Goal: Information Seeking & Learning: Learn about a topic

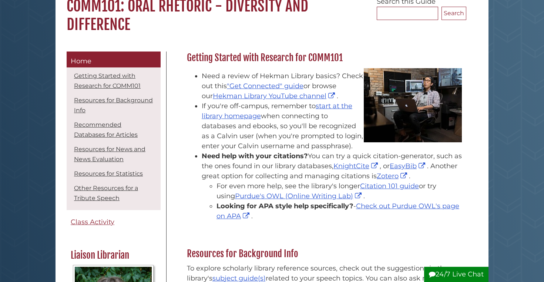
scroll to position [77, 0]
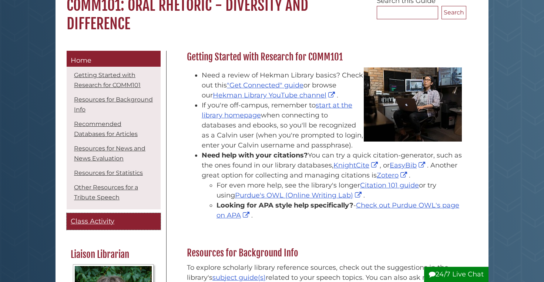
click at [104, 223] on span "Class Activity" at bounding box center [93, 221] width 44 height 8
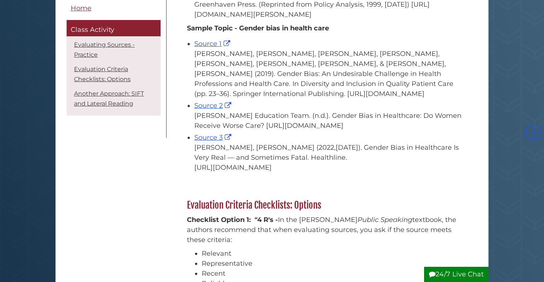
scroll to position [467, 0]
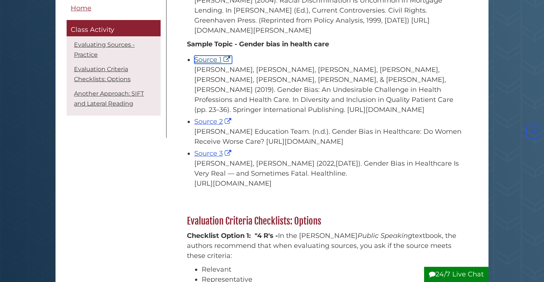
click at [207, 64] on link "Source 1" at bounding box center [213, 60] width 38 height 8
click at [206, 126] on span "Source 2" at bounding box center [213, 121] width 39 height 8
click at [214, 126] on link "Source 2" at bounding box center [213, 121] width 39 height 8
click at [206, 157] on link "Source 3" at bounding box center [213, 153] width 39 height 8
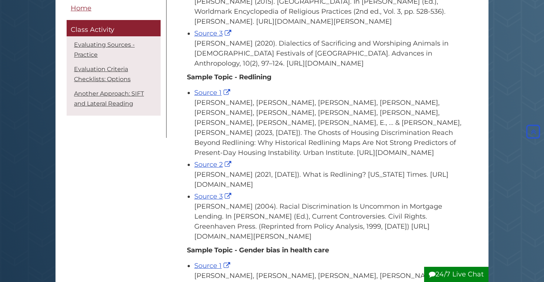
scroll to position [293, 0]
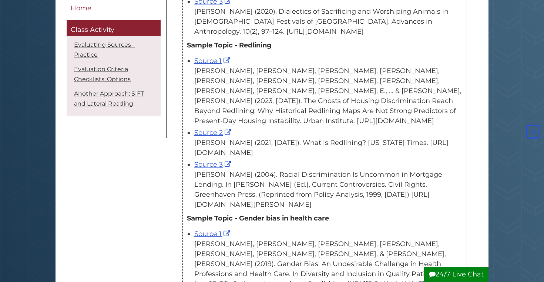
click at [244, 104] on div "Fernandez, E., Fallon, K., Chen, B., Batko, S., Lastowka, L., Peiffer, E., ... …" at bounding box center [328, 96] width 268 height 60
click at [260, 109] on div "Fernandez, E., Fallon, K., Chen, B., Batko, S., Lastowka, L., Peiffer, E., ... …" at bounding box center [328, 96] width 268 height 60
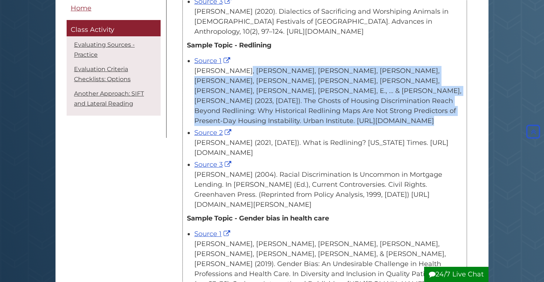
click at [260, 109] on div "Fernandez, E., Fallon, K., Chen, B., Batko, S., Lastowka, L., Peiffer, E., ... …" at bounding box center [328, 96] width 268 height 60
click at [221, 102] on div "Fernandez, E., Fallon, K., Chen, B., Batko, S., Lastowka, L., Peiffer, E., ... …" at bounding box center [328, 96] width 268 height 60
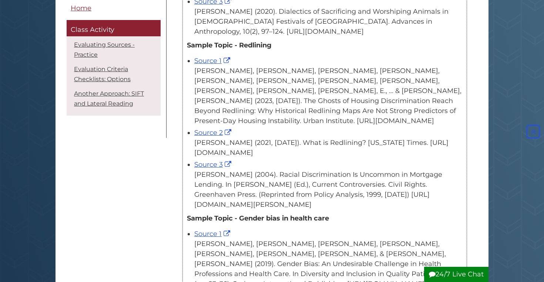
click at [260, 92] on div "Fernandez, E., Fallon, K., Chen, B., Batko, S., Lastowka, L., Peiffer, E., ... …" at bounding box center [328, 96] width 268 height 60
click at [260, 94] on div "Fernandez, E., Fallon, K., Chen, B., Batko, S., Lastowka, L., Peiffer, E., ... …" at bounding box center [328, 96] width 268 height 60
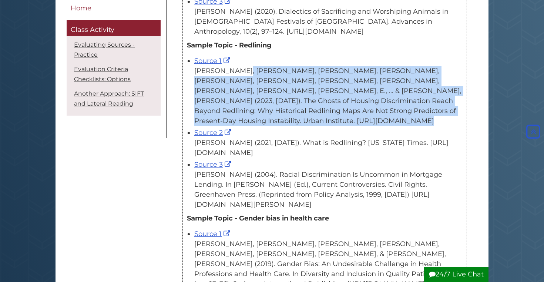
click at [260, 94] on div "Fernandez, E., Fallon, K., Chen, B., Batko, S., Lastowka, L., Peiffer, E., ... …" at bounding box center [328, 96] width 268 height 60
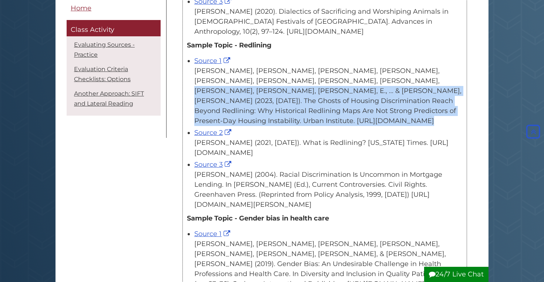
click at [249, 100] on div "Fernandez, E., Fallon, K., Chen, B., Batko, S., Lastowka, L., Peiffer, E., ... …" at bounding box center [328, 96] width 268 height 60
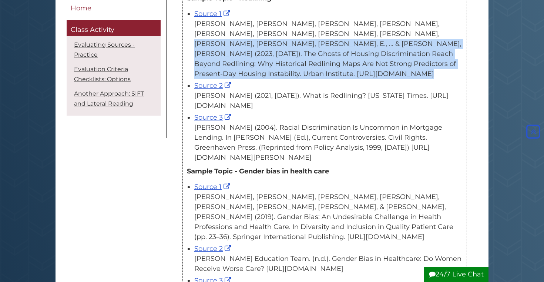
scroll to position [341, 0]
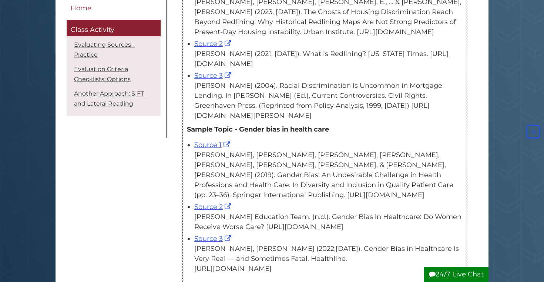
click at [273, 196] on div "Pinn, V., Martin, M. L., Moreno-Walton, L., Heron, S., & Strickland, M. (2019).…" at bounding box center [328, 175] width 268 height 50
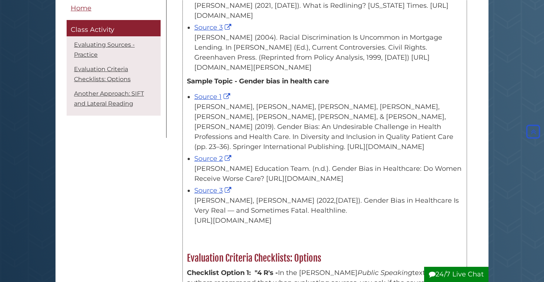
scroll to position [430, 0]
click at [276, 139] on div "Pinn, V., Martin, M. L., Moreno-Walton, L., Heron, S., & Strickland, M. (2019).…" at bounding box center [328, 128] width 268 height 50
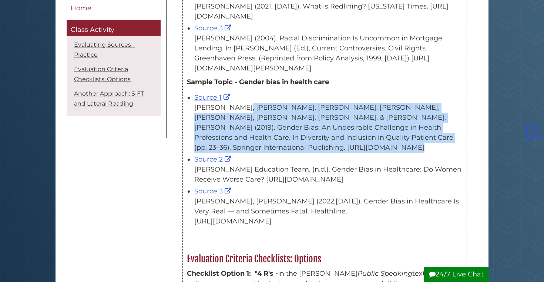
click at [276, 139] on div "Pinn, V., Martin, M. L., Moreno-Walton, L., Heron, S., & Strickland, M. (2019).…" at bounding box center [328, 128] width 268 height 50
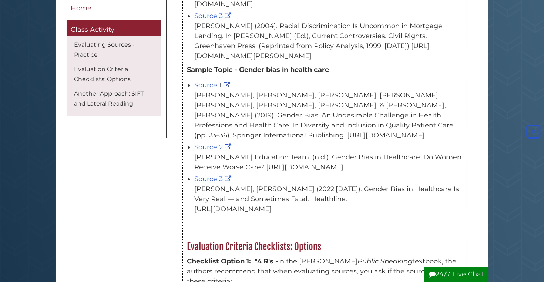
scroll to position [444, 0]
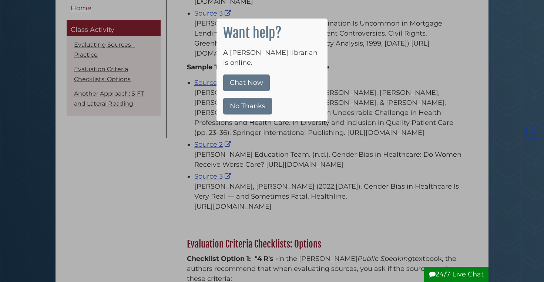
click at [241, 98] on button "No Thanks" at bounding box center [247, 106] width 49 height 17
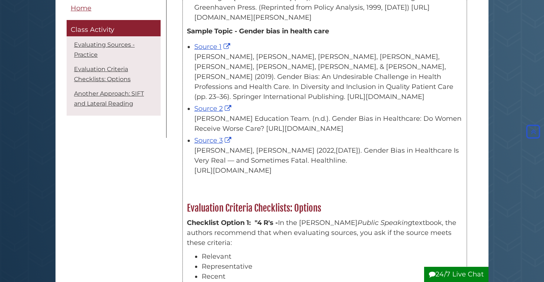
scroll to position [482, 0]
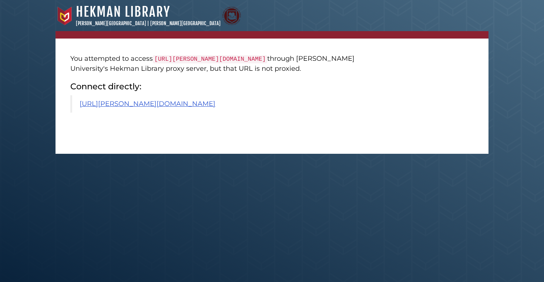
click at [146, 113] on blockquote "[URL][PERSON_NAME][DOMAIN_NAME]" at bounding box center [219, 103] width 298 height 17
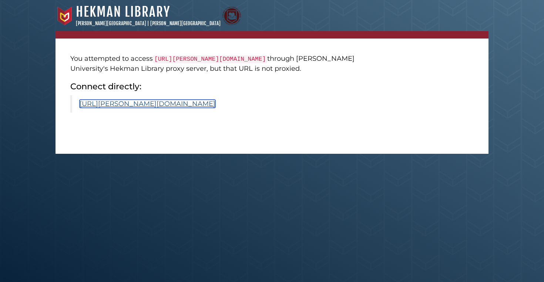
click at [153, 108] on link "[URL][PERSON_NAME][DOMAIN_NAME]" at bounding box center [148, 104] width 136 height 8
